Goal: Navigation & Orientation: Find specific page/section

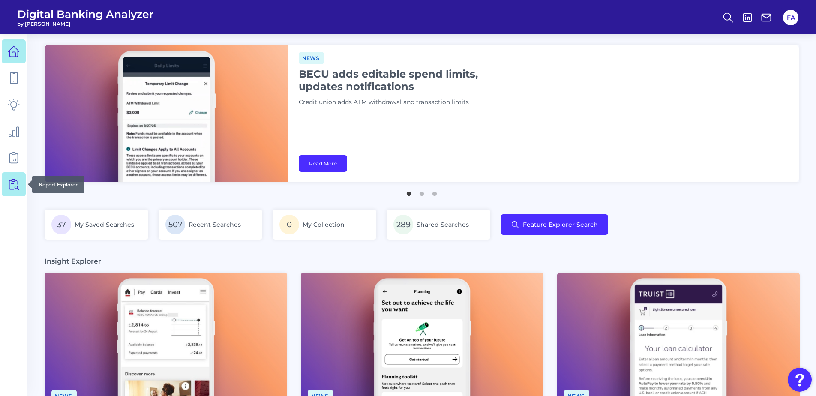
click at [12, 187] on icon at bounding box center [14, 184] width 12 height 12
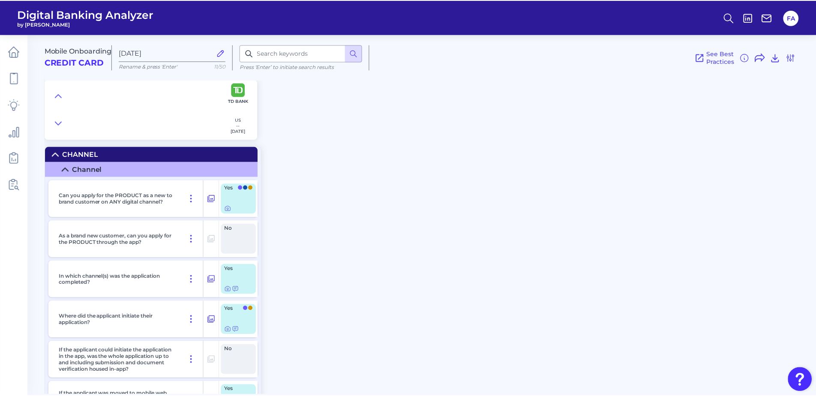
scroll to position [1115, 0]
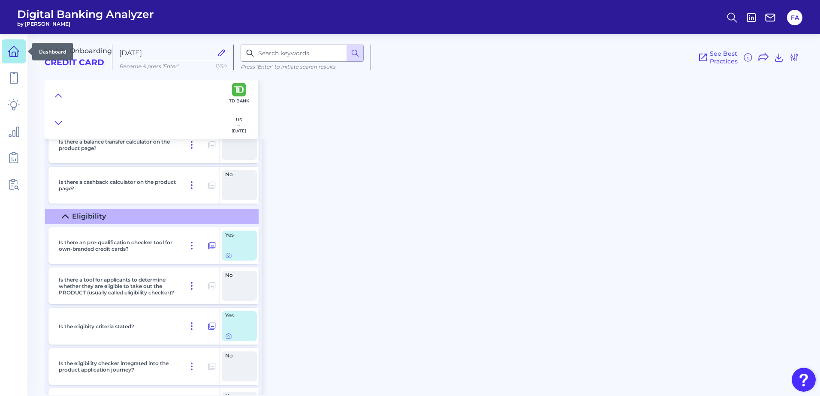
click at [21, 52] on link at bounding box center [14, 51] width 24 height 24
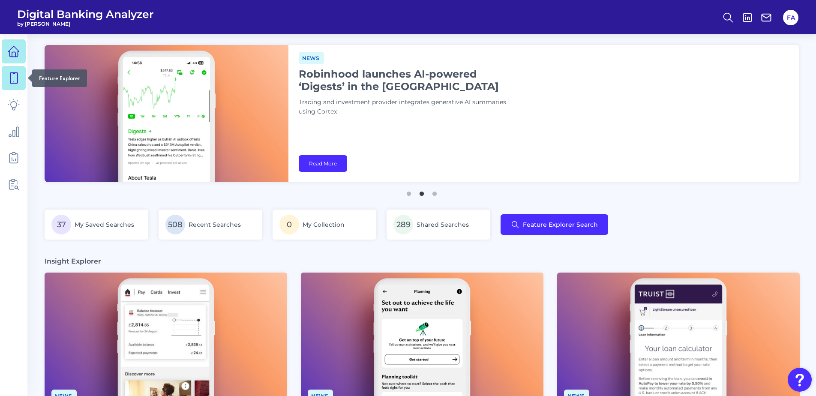
click at [4, 74] on link at bounding box center [14, 78] width 24 height 24
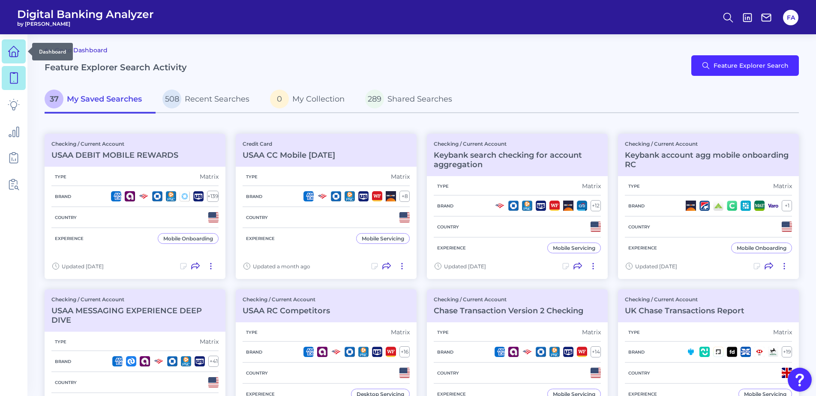
click at [4, 52] on link at bounding box center [14, 51] width 24 height 24
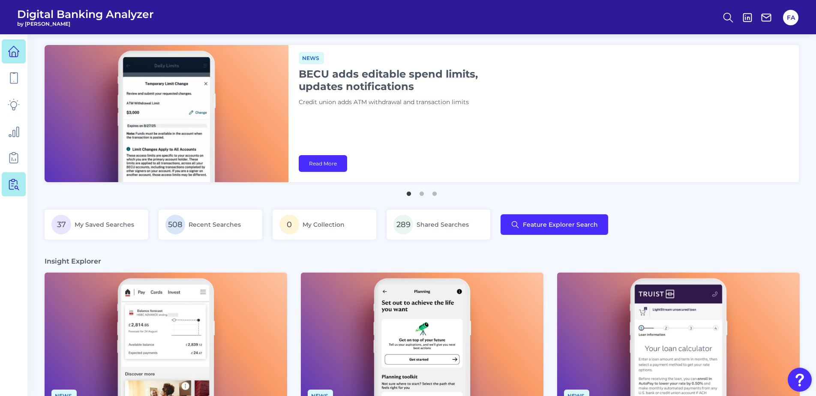
click at [24, 191] on link at bounding box center [14, 184] width 24 height 24
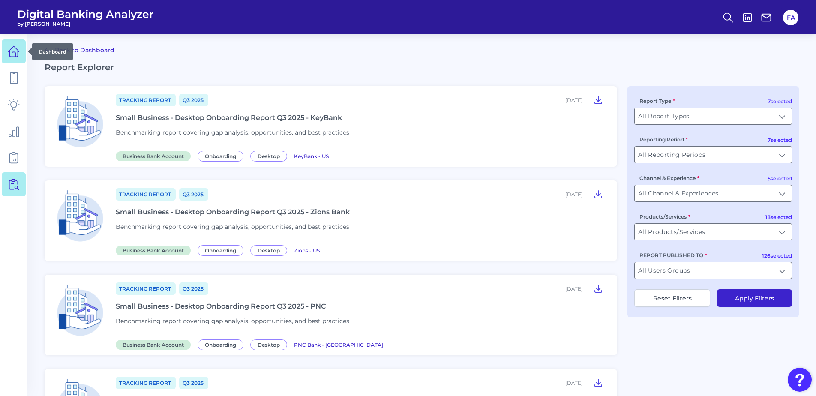
click at [18, 54] on icon at bounding box center [14, 51] width 12 height 12
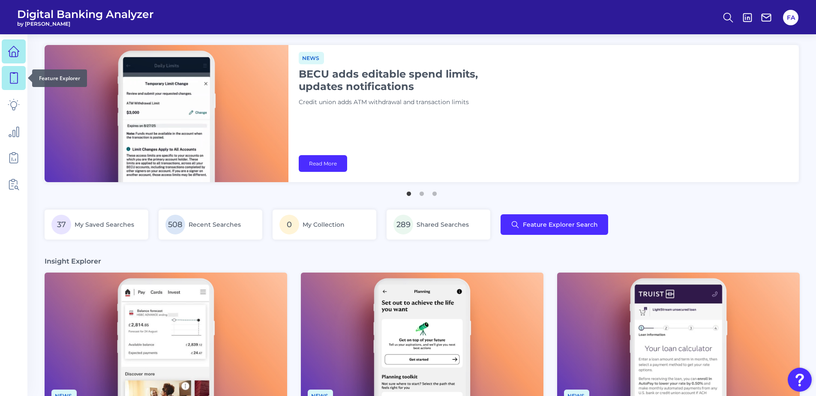
click at [18, 89] on link at bounding box center [14, 78] width 24 height 24
